Goal: Task Accomplishment & Management: Manage account settings

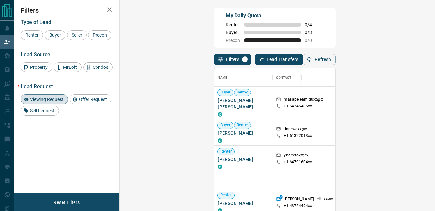
scroll to position [153, 297]
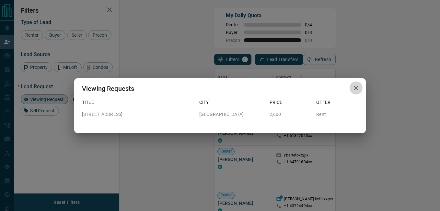
click at [357, 90] on icon "button" at bounding box center [356, 88] width 8 height 8
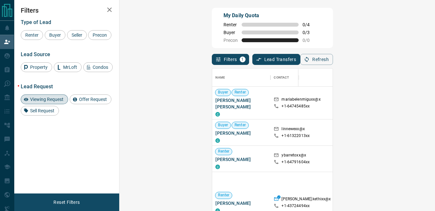
scroll to position [5, 5]
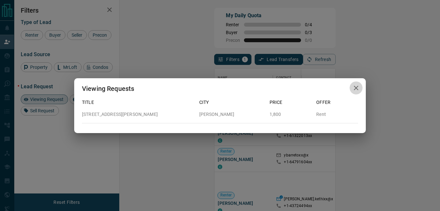
click at [359, 88] on icon "button" at bounding box center [356, 88] width 8 height 8
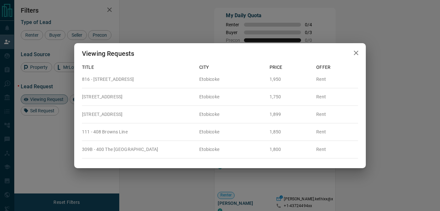
click at [360, 52] on button "button" at bounding box center [356, 52] width 13 height 13
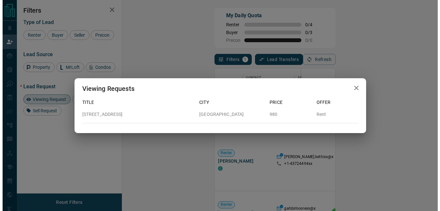
scroll to position [42, 30]
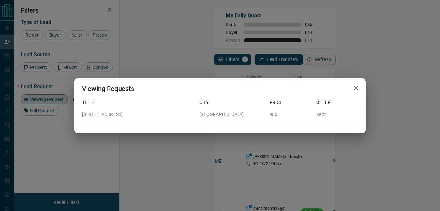
click at [289, 44] on div "Viewing Requests Title City Price Offer [STREET_ADDRESS] Rent" at bounding box center [220, 105] width 440 height 211
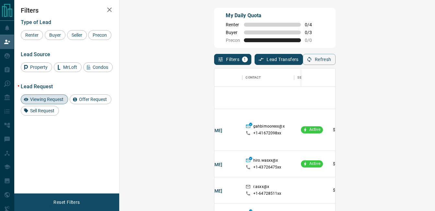
scroll to position [5, 5]
click at [272, 53] on div "Filters 1 Lead Transfers 0 Refresh" at bounding box center [274, 56] width 121 height 17
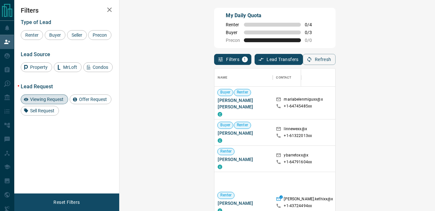
scroll to position [153, 297]
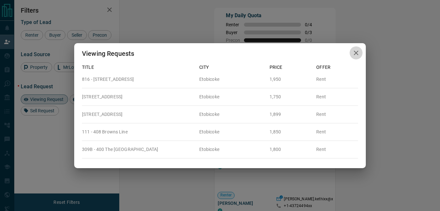
click at [357, 52] on icon "button" at bounding box center [356, 53] width 8 height 8
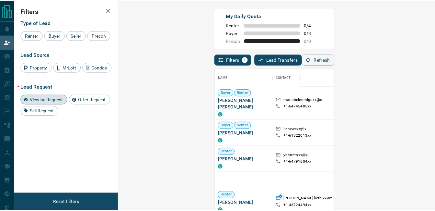
scroll to position [5, 5]
